Goal: Task Accomplishment & Management: Complete application form

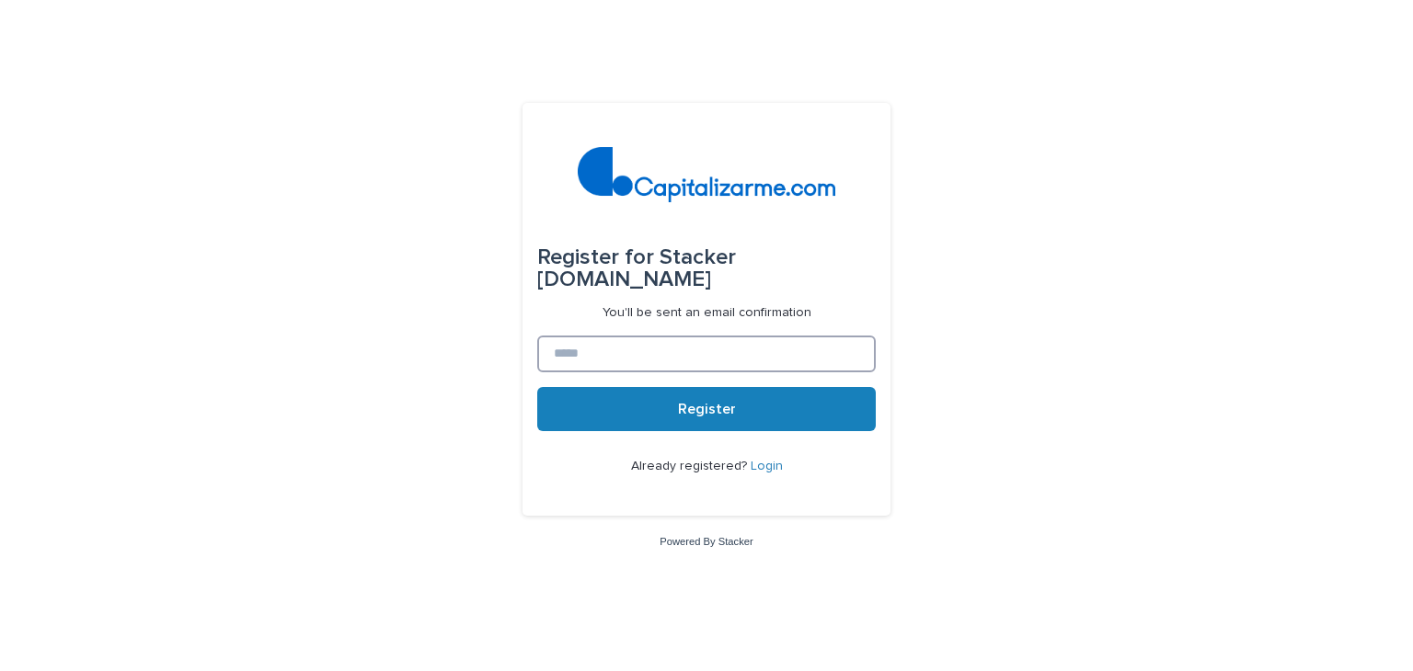
click at [695, 358] on input at bounding box center [706, 354] width 338 height 37
type input "**********"
click at [537, 387] on button "Register" at bounding box center [706, 409] width 338 height 44
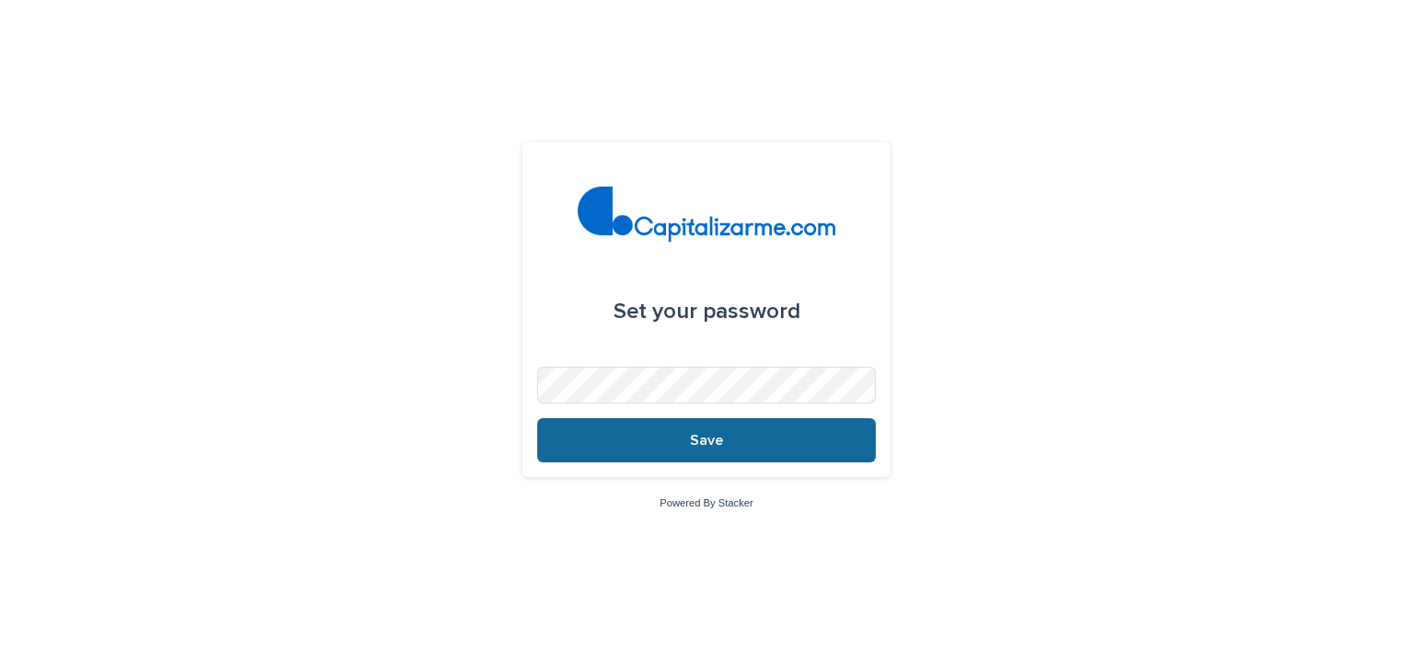
click at [695, 458] on button "Save" at bounding box center [706, 440] width 338 height 44
